Goal: Task Accomplishment & Management: Contribute content

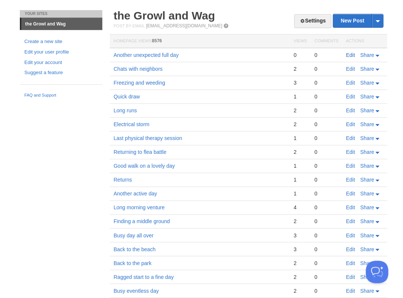
click at [352, 55] on link "Edit" at bounding box center [350, 55] width 9 height 6
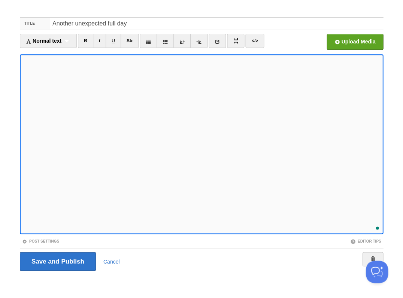
scroll to position [331, 0]
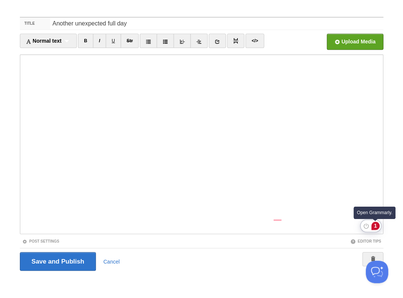
click at [373, 224] on div "1" at bounding box center [375, 226] width 8 height 8
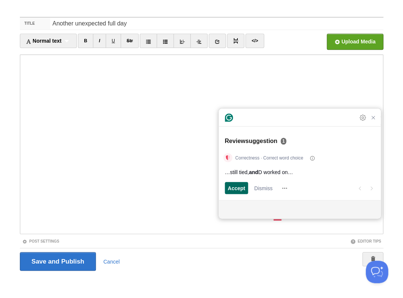
click at [236, 186] on span "Accept" at bounding box center [237, 188] width 18 height 8
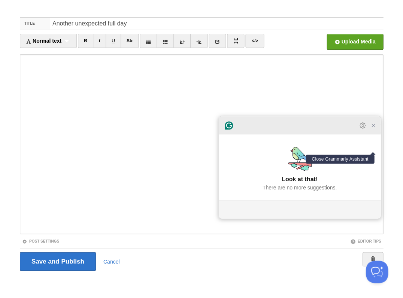
click at [373, 128] on icon "Close Grammarly Assistant" at bounding box center [373, 125] width 6 height 6
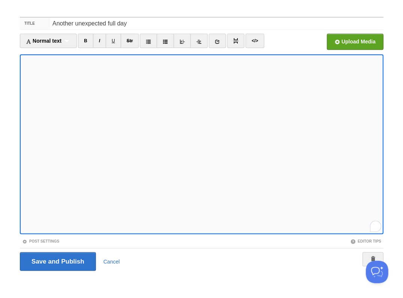
scroll to position [331, 0]
click at [57, 261] on input "Save and Publish" at bounding box center [58, 261] width 76 height 19
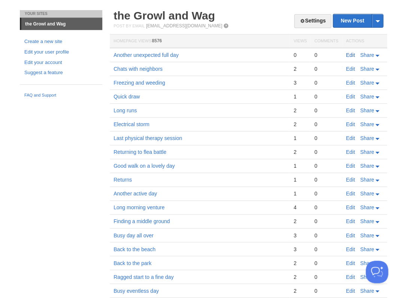
click at [347, 55] on link "Edit" at bounding box center [350, 55] width 9 height 6
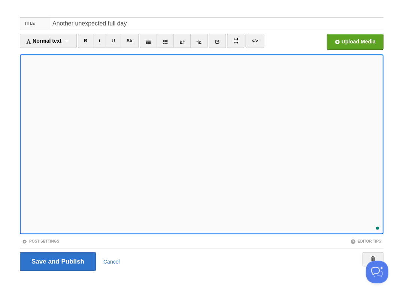
scroll to position [360, 0]
click at [57, 261] on input "Save and Publish" at bounding box center [58, 261] width 76 height 19
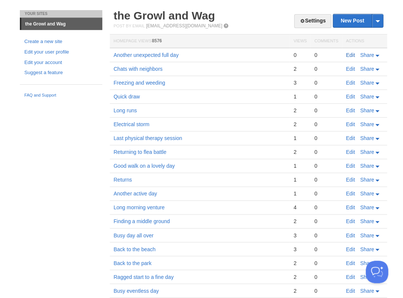
click at [350, 54] on link "Edit" at bounding box center [350, 55] width 9 height 6
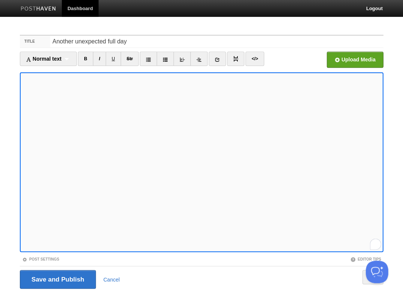
scroll to position [18, 0]
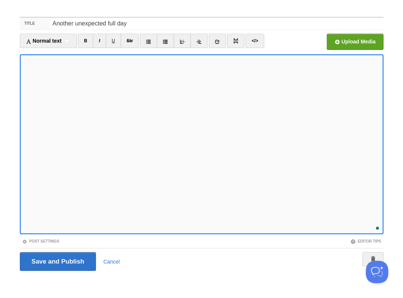
scroll to position [361, 0]
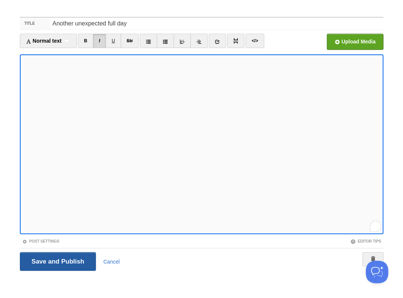
click at [57, 261] on input "Save and Publish" at bounding box center [58, 261] width 76 height 19
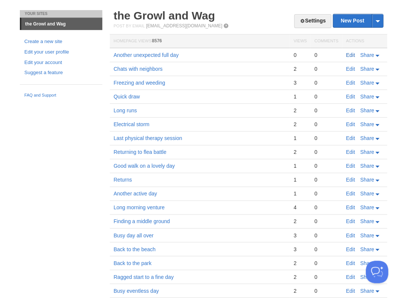
click at [348, 52] on link "Edit" at bounding box center [350, 55] width 9 height 6
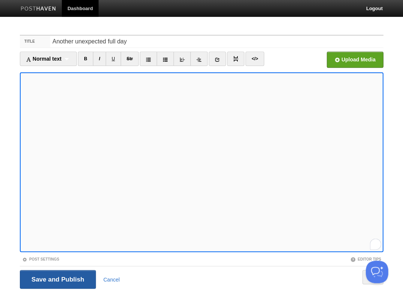
click at [57, 279] on input "Save and Publish" at bounding box center [58, 279] width 76 height 19
